Goal: Find specific page/section: Find specific page/section

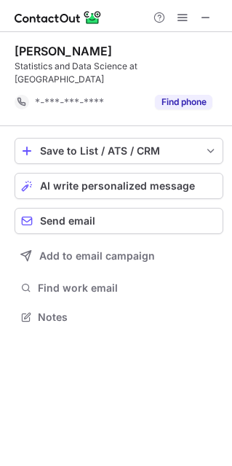
scroll to position [293, 232]
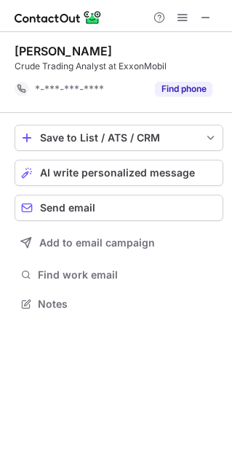
scroll to position [293, 232]
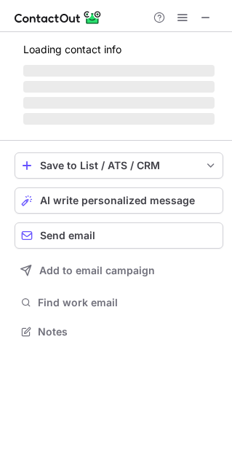
scroll to position [433, 232]
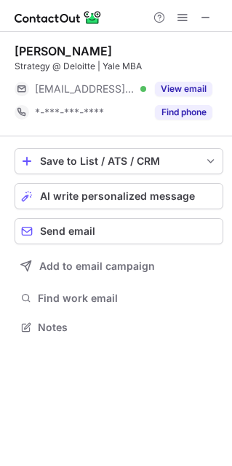
scroll to position [7, 7]
